Goal: Task Accomplishment & Management: Use online tool/utility

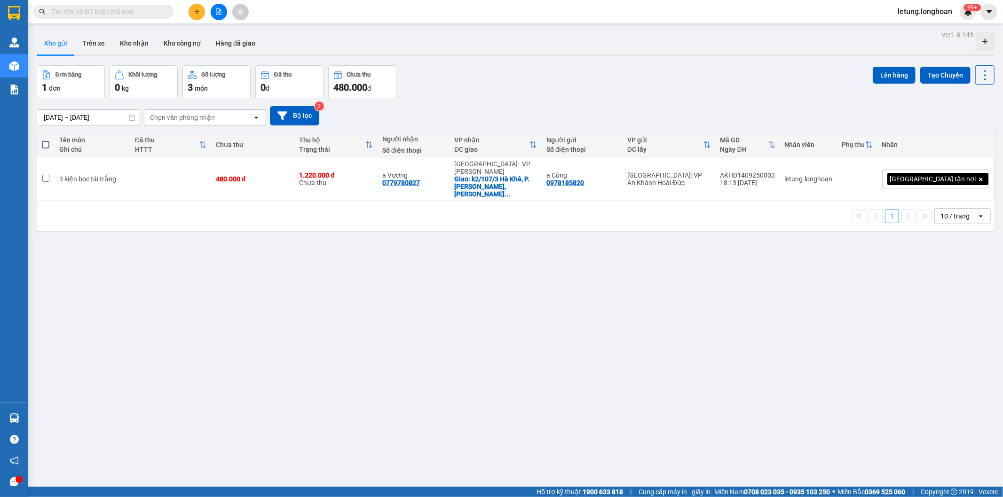
click at [115, 14] on input "text" at bounding box center [107, 12] width 111 height 10
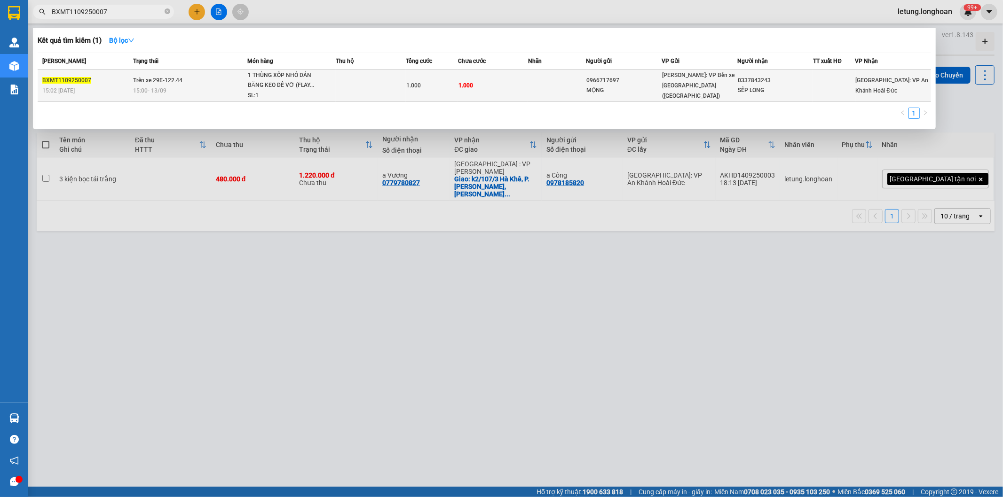
type input "BXMT1109250007"
click at [549, 86] on td at bounding box center [557, 86] width 58 height 32
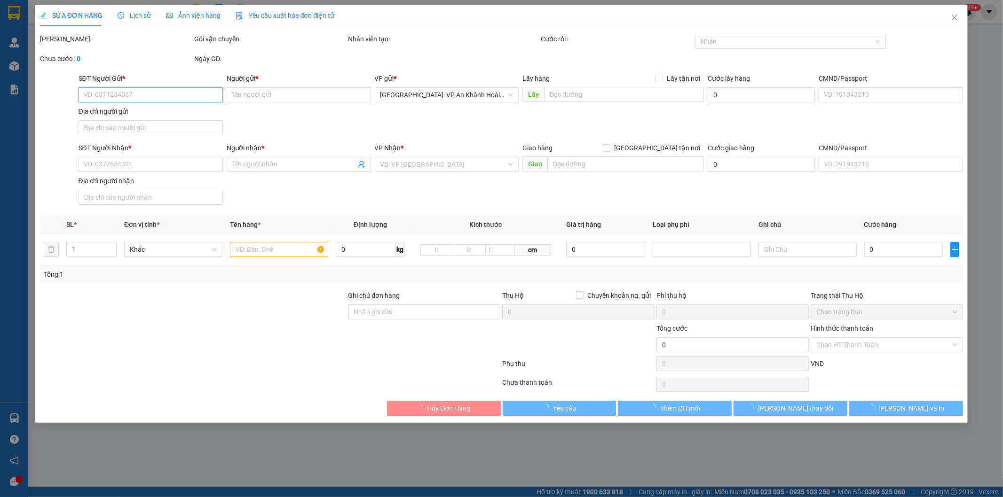
type input "0966717697"
type input "MỘNG"
type input "0337843243"
type input "SẾP LONG"
type input "HÀNG DỄ VỠ HƯ VỠ KHÔNG ĐỀN"
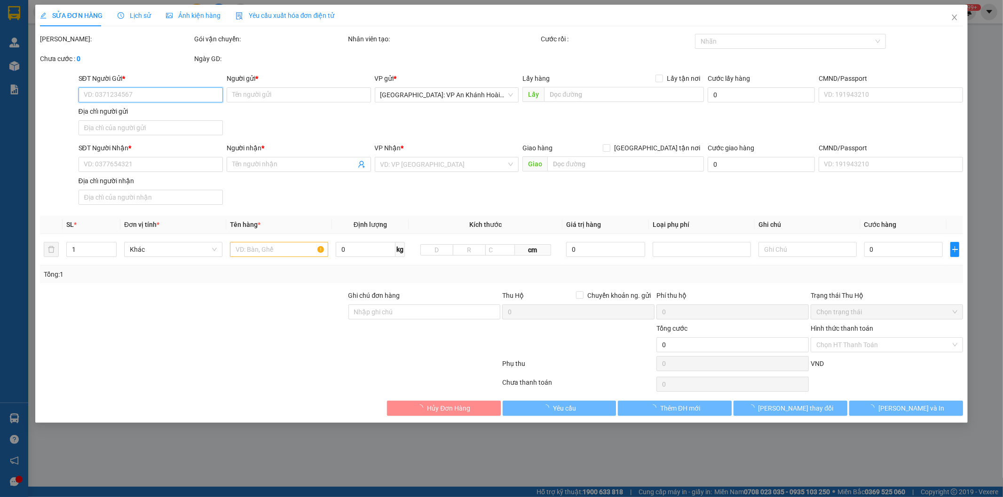
type input "1.000"
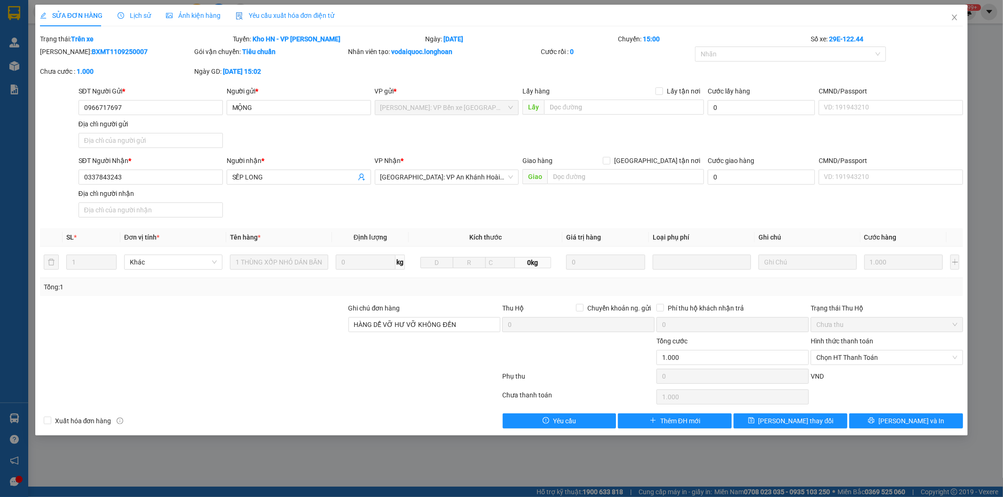
click at [135, 12] on span "Lịch sử" at bounding box center [134, 16] width 33 height 8
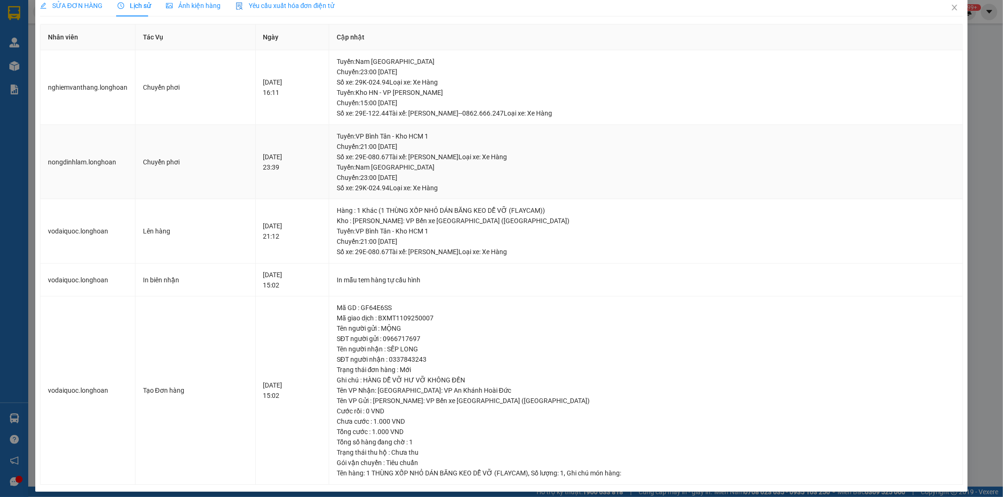
scroll to position [15, 0]
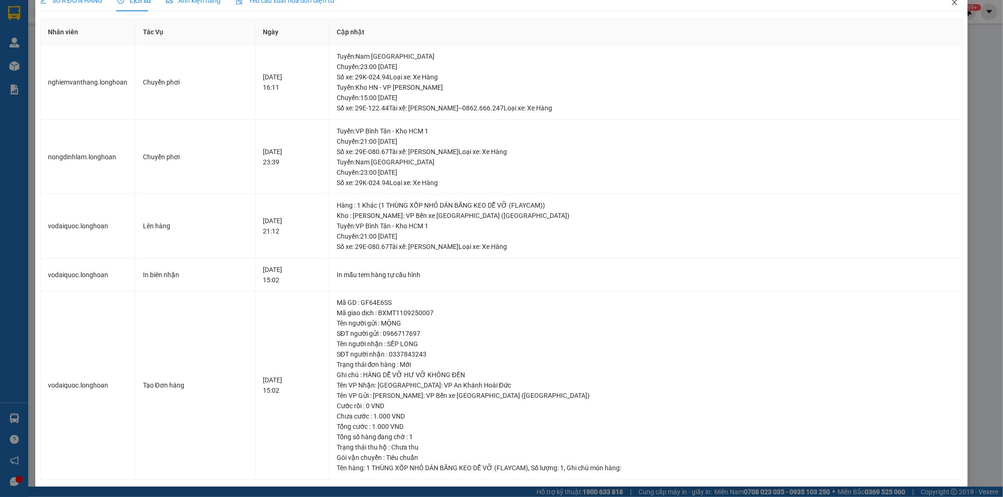
click at [952, 5] on icon "close" at bounding box center [954, 3] width 5 height 6
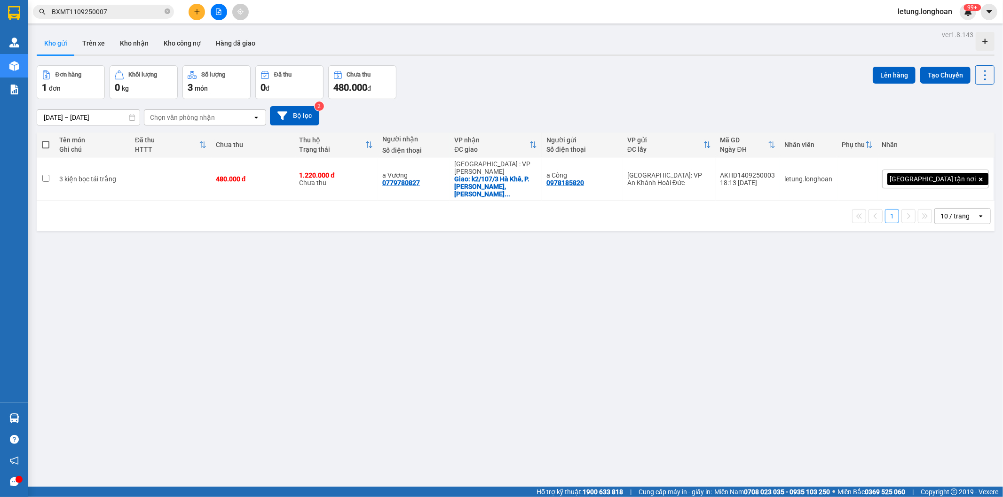
click at [121, 12] on input "BXMT1109250007" at bounding box center [107, 12] width 111 height 10
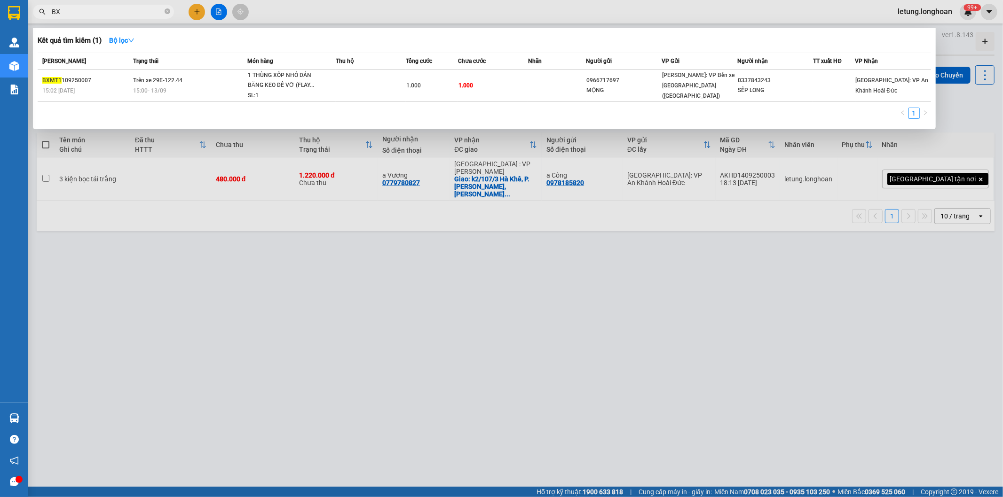
type input "B"
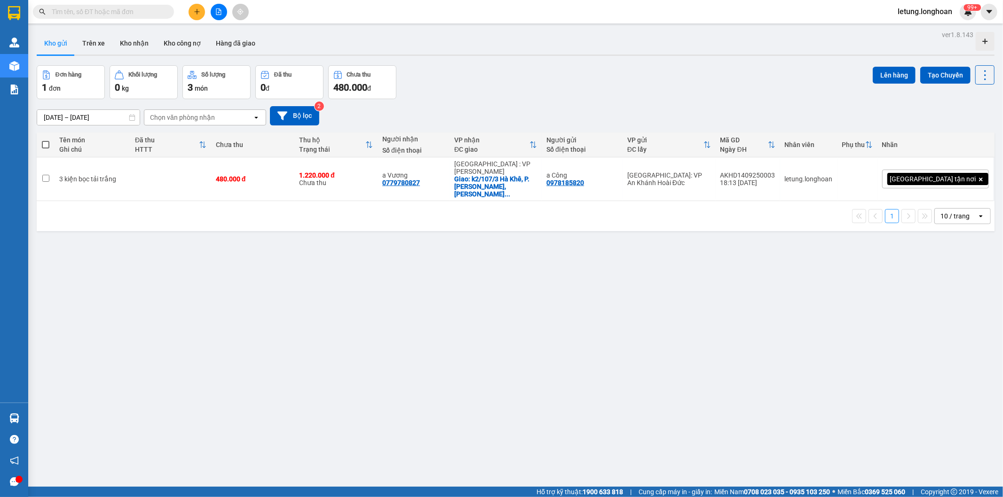
drag, startPoint x: 143, startPoint y: 342, endPoint x: 155, endPoint y: 340, distance: 12.4
click at [144, 342] on div "ver 1.8.143 Kho gửi Trên xe Kho nhận Kho công nợ Hàng đã giao Đơn hàng 1 đơn Kh…" at bounding box center [515, 276] width 965 height 497
click at [132, 40] on button "Kho nhận" at bounding box center [134, 43] width 44 height 23
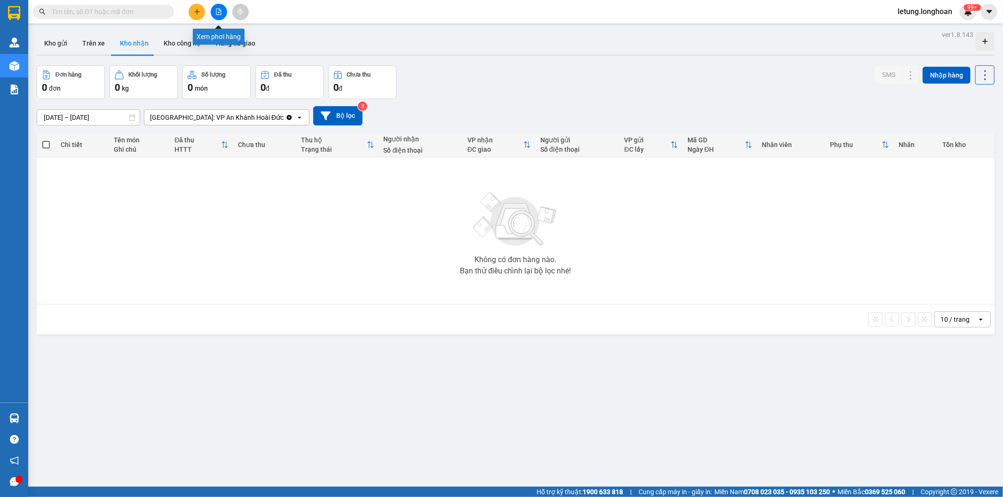
click at [215, 6] on button at bounding box center [219, 12] width 16 height 16
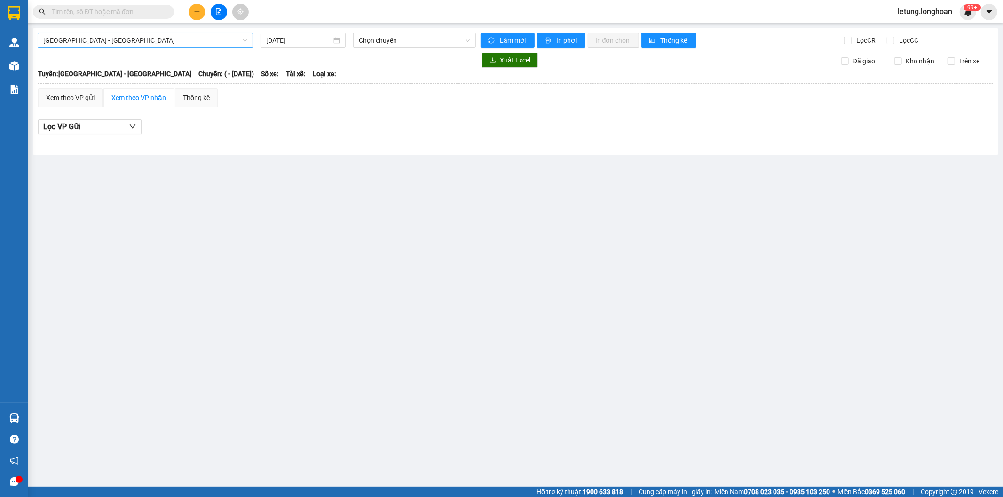
click at [200, 37] on span "[GEOGRAPHIC_DATA] - [GEOGRAPHIC_DATA]" at bounding box center [145, 40] width 204 height 14
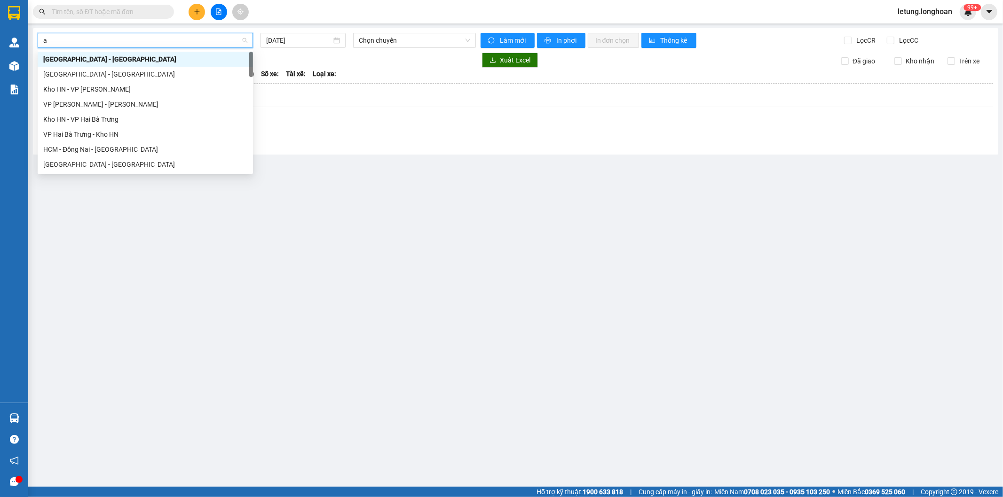
type input "an"
click at [131, 59] on div "Kho HN - VP [PERSON_NAME]" at bounding box center [145, 59] width 204 height 10
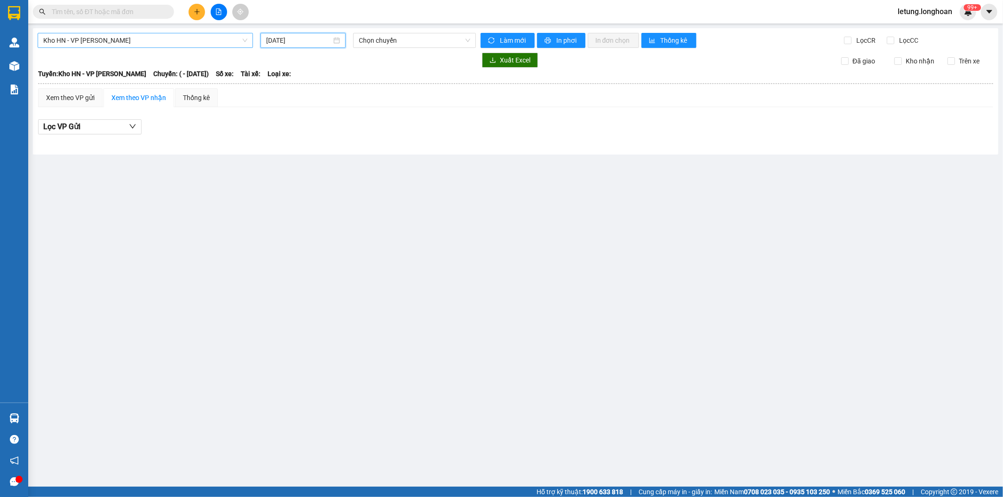
click at [321, 39] on input "[DATE]" at bounding box center [298, 40] width 65 height 10
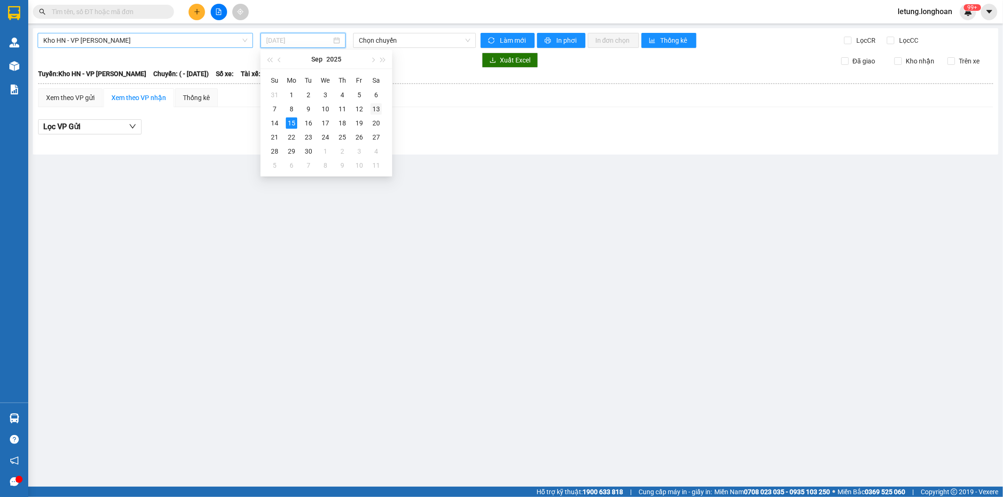
click at [375, 107] on div "13" at bounding box center [376, 108] width 11 height 11
type input "[DATE]"
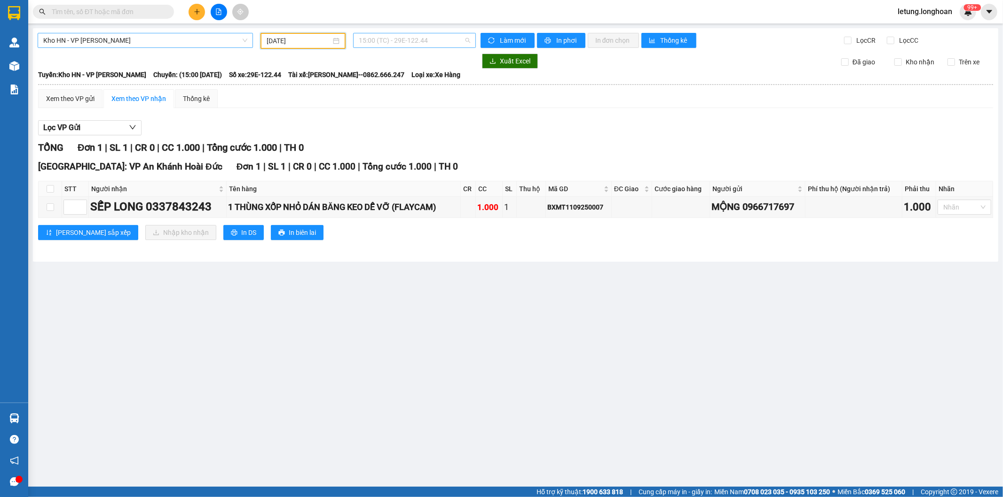
click at [396, 39] on span "15:00 (TC) - 29E-122.44" at bounding box center [414, 40] width 111 height 14
click at [381, 76] on div "15:00 (TC) - 29E-122.44" at bounding box center [395, 74] width 73 height 10
click at [45, 186] on th at bounding box center [51, 190] width 24 height 16
click at [51, 190] on input "checkbox" at bounding box center [51, 189] width 8 height 8
checkbox input "true"
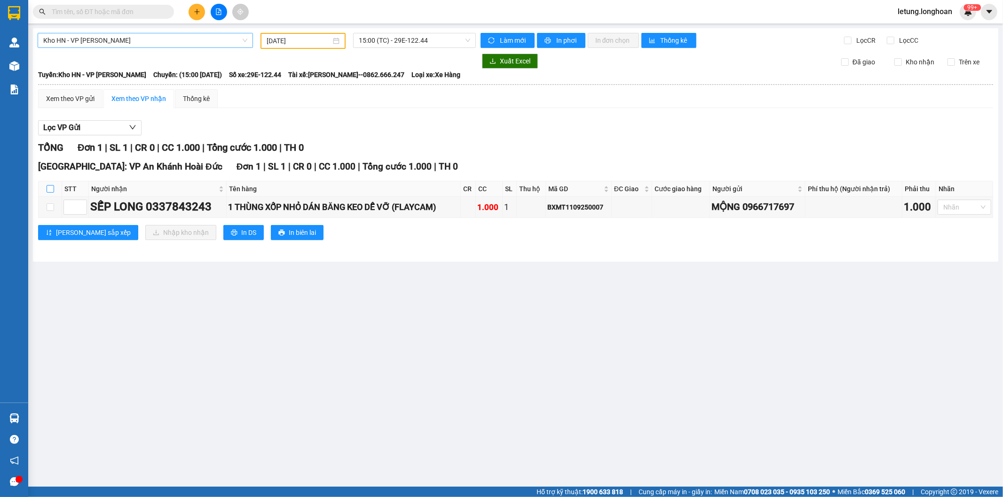
checkbox input "true"
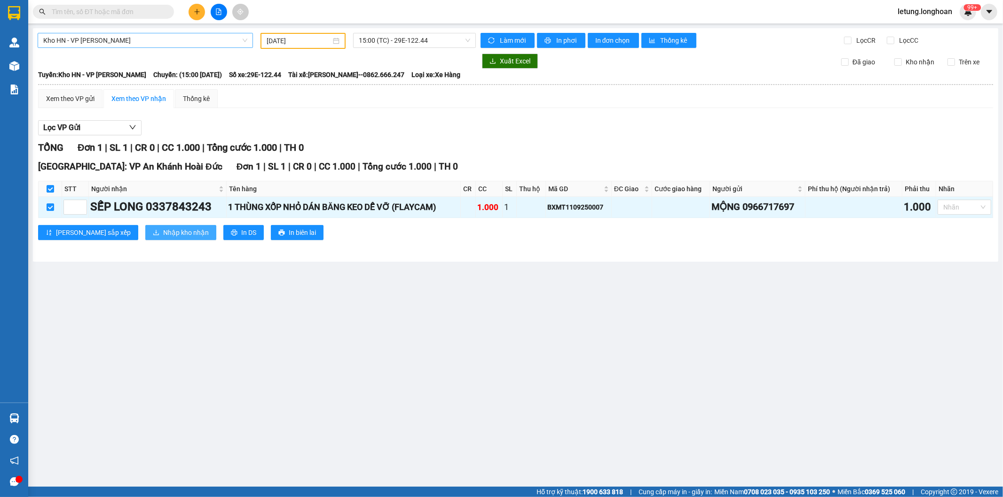
click at [163, 237] on span "Nhập kho nhận" at bounding box center [186, 233] width 46 height 10
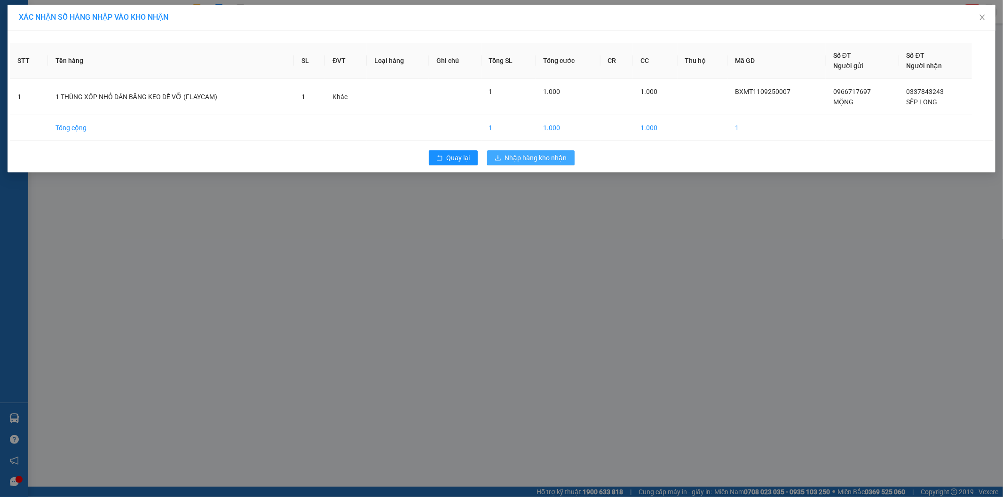
click at [530, 159] on span "Nhập hàng kho nhận" at bounding box center [536, 158] width 62 height 10
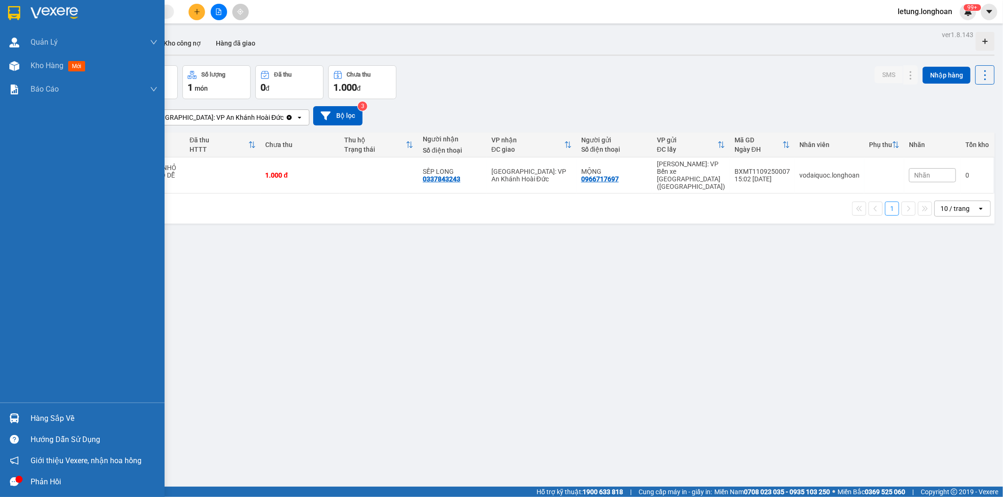
click at [11, 8] on img at bounding box center [14, 13] width 12 height 14
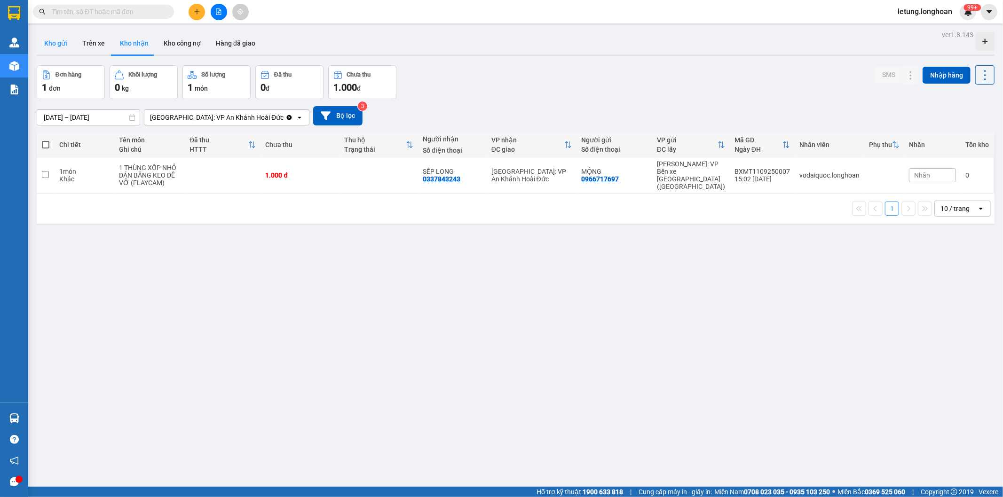
click at [53, 42] on button "Kho gửi" at bounding box center [56, 43] width 38 height 23
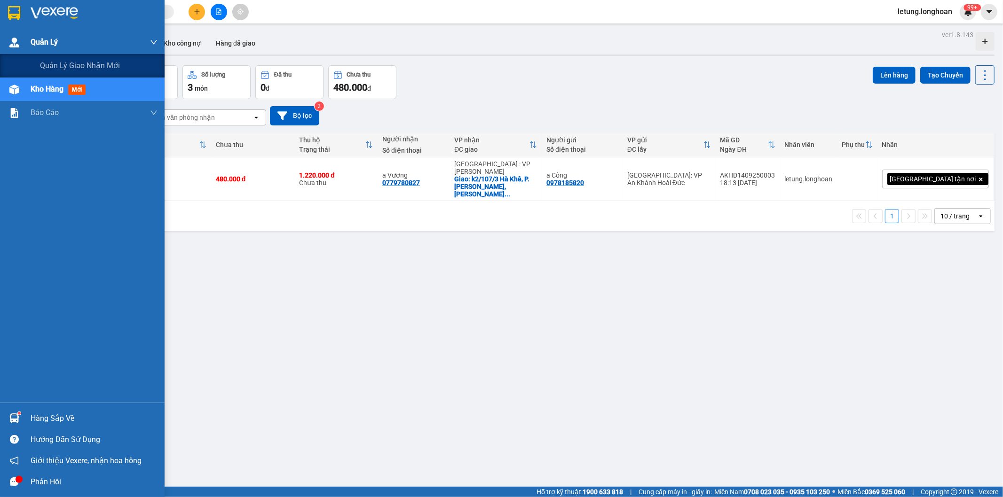
click at [19, 38] on div at bounding box center [14, 42] width 16 height 16
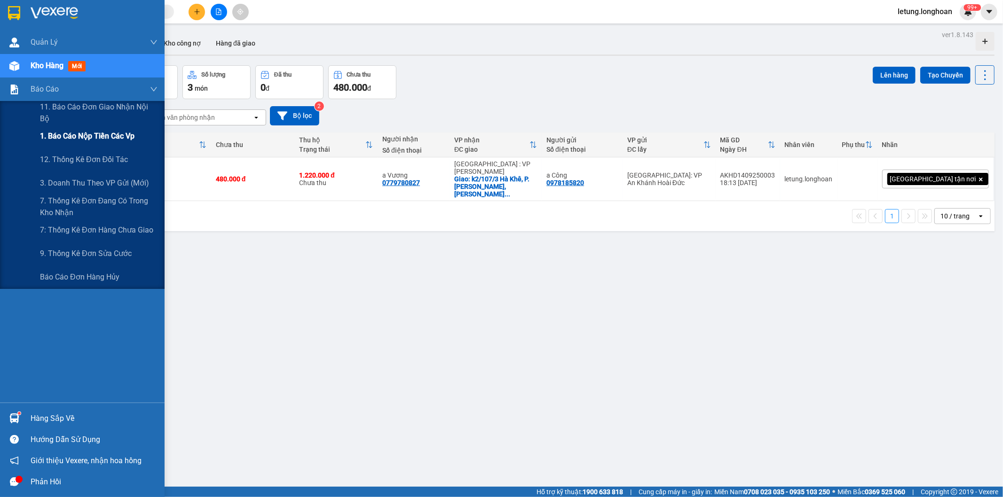
click at [85, 137] on span "1. Báo cáo nộp tiền các vp" at bounding box center [87, 136] width 95 height 12
